Goal: Task Accomplishment & Management: Manage account settings

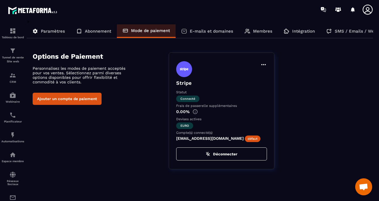
click at [207, 31] on p "E-mails et domaines" at bounding box center [211, 31] width 43 height 5
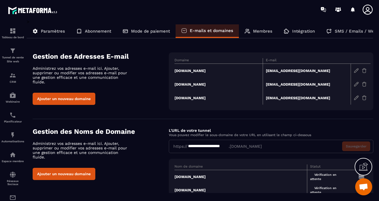
click at [255, 31] on p "Membres" at bounding box center [262, 31] width 19 height 5
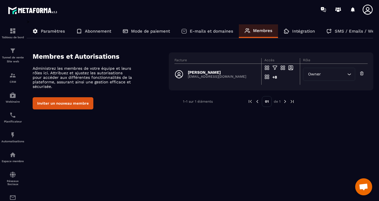
click at [349, 75] on icon "Search for option" at bounding box center [349, 74] width 6 height 6
click at [48, 31] on p "Paramètres" at bounding box center [53, 31] width 24 height 5
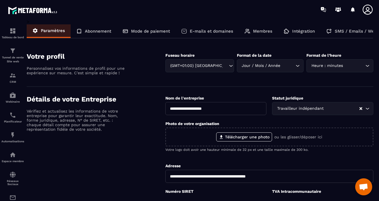
click at [300, 32] on p "Intégration" at bounding box center [303, 31] width 23 height 5
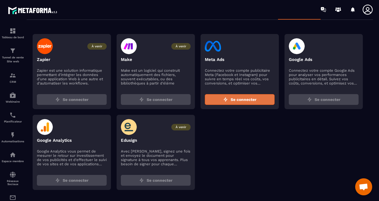
scroll to position [24, 0]
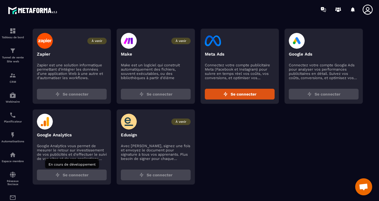
click at [76, 175] on span "Se connecter" at bounding box center [76, 175] width 26 height 6
click at [45, 126] on img at bounding box center [45, 122] width 16 height 16
click at [292, 149] on div "À venir Zapier Zapier est une solution informatique permettant d'intégrer les d…" at bounding box center [203, 107] width 340 height 156
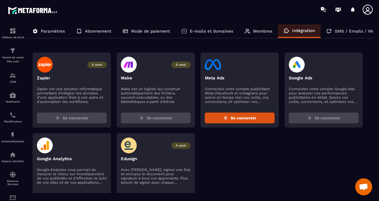
click at [342, 32] on p "SMS / Emails / Webinaires" at bounding box center [362, 31] width 56 height 5
